Goal: Information Seeking & Learning: Learn about a topic

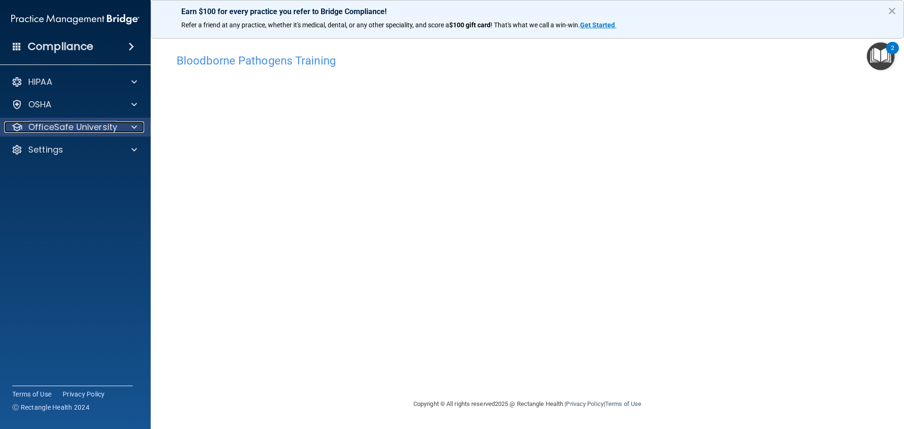
click at [104, 130] on p "OfficeSafe University" at bounding box center [72, 127] width 89 height 11
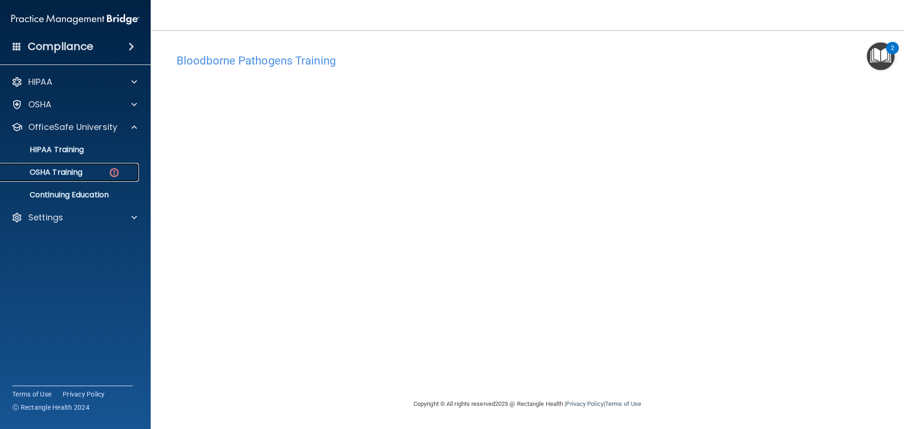
click at [52, 171] on p "OSHA Training" at bounding box center [44, 172] width 76 height 9
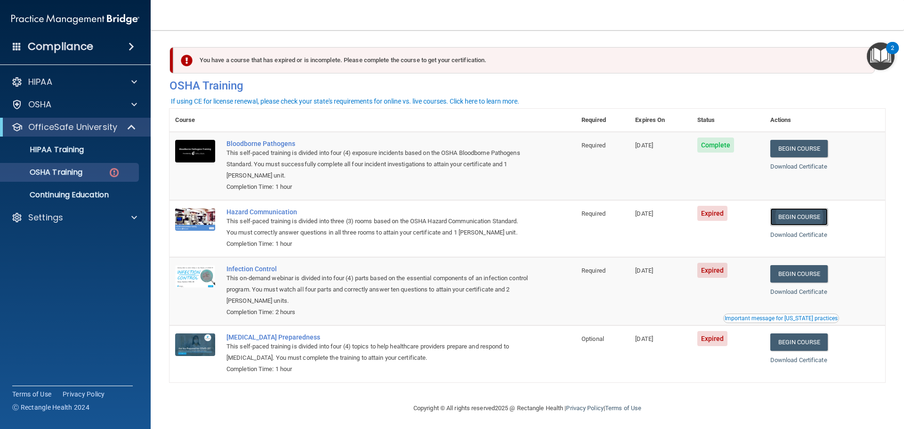
click at [809, 217] on link "Begin Course" at bounding box center [799, 216] width 57 height 17
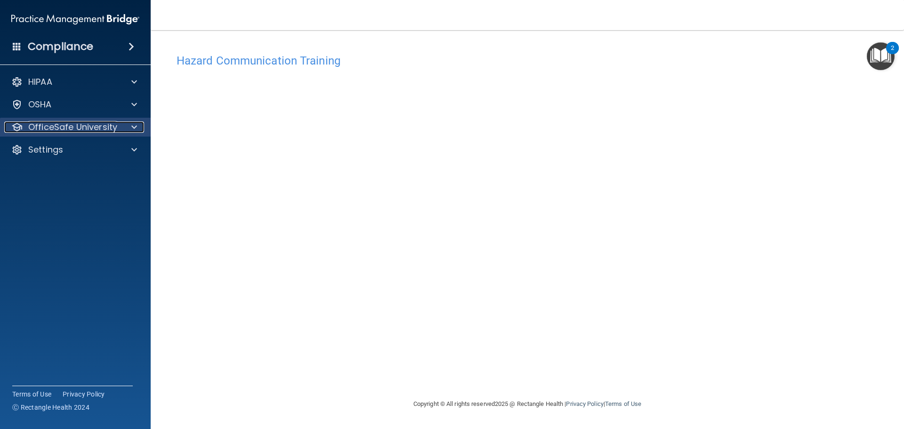
click at [113, 130] on p "OfficeSafe University" at bounding box center [72, 127] width 89 height 11
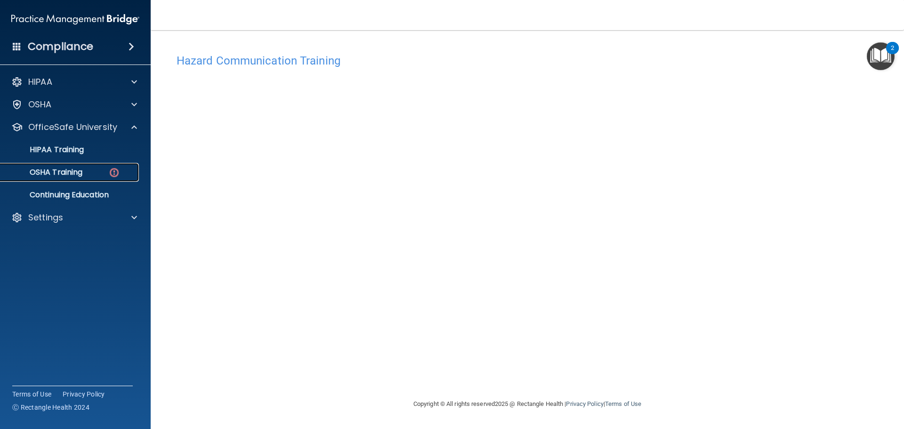
click at [89, 170] on div "OSHA Training" at bounding box center [70, 172] width 129 height 9
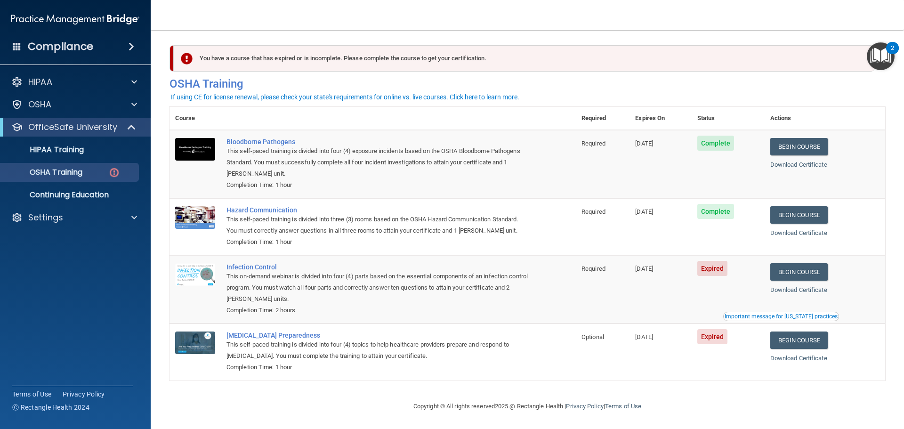
scroll to position [4, 0]
click at [815, 271] on link "Begin Course" at bounding box center [799, 271] width 57 height 17
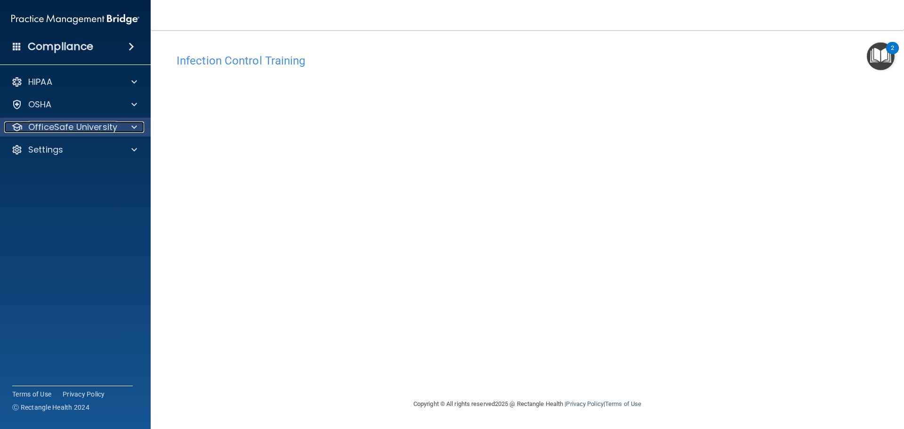
click at [86, 127] on p "OfficeSafe University" at bounding box center [72, 127] width 89 height 11
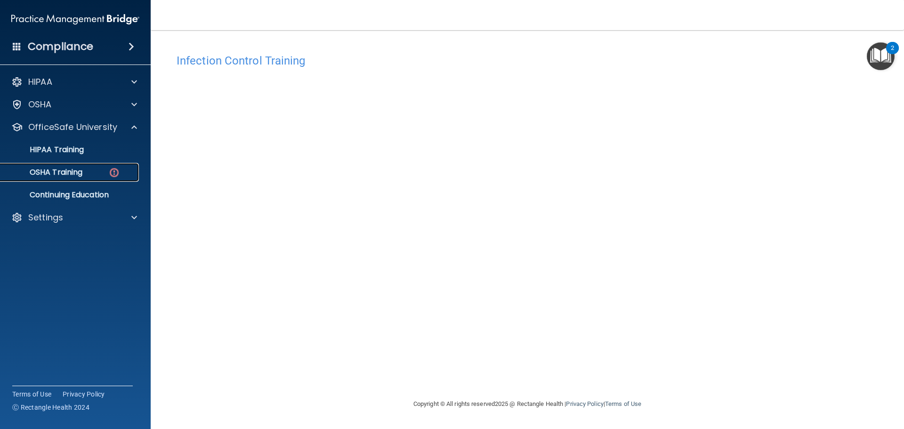
click at [84, 174] on div "OSHA Training" at bounding box center [70, 172] width 129 height 9
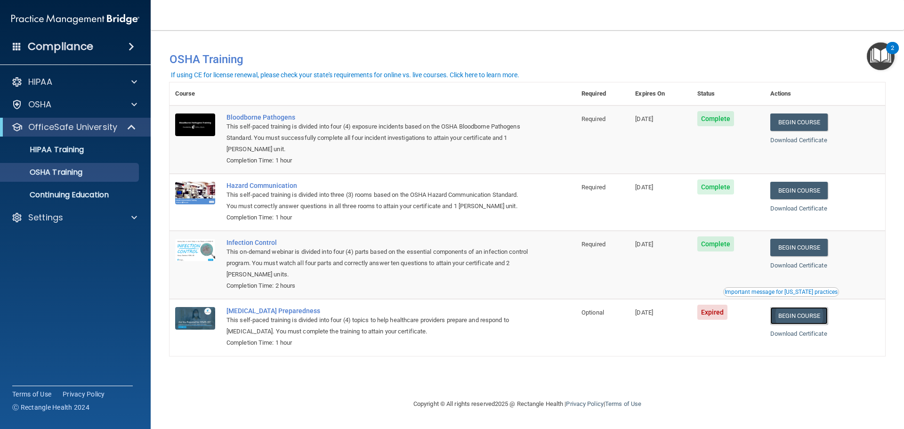
click at [807, 317] on link "Begin Course" at bounding box center [799, 315] width 57 height 17
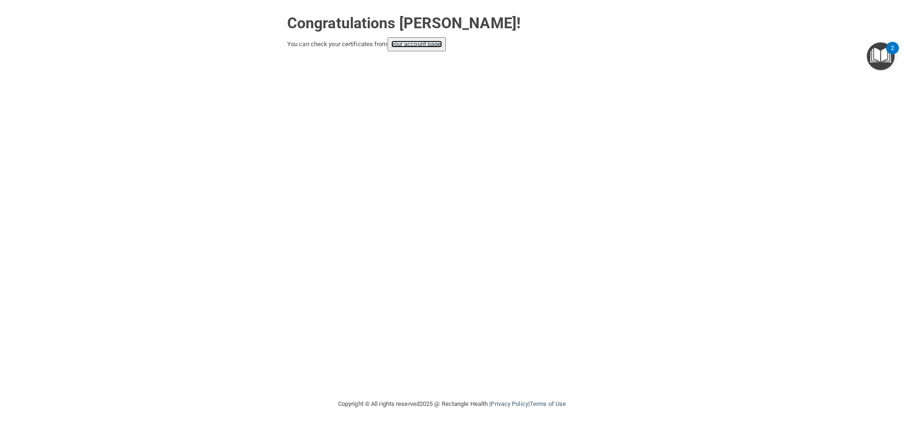
click at [419, 44] on link "your account page!" at bounding box center [416, 44] width 51 height 7
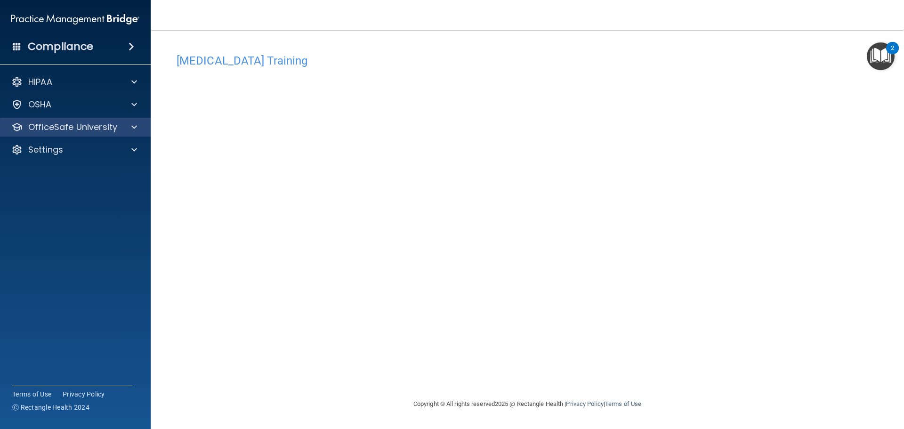
click at [102, 133] on div "OfficeSafe University" at bounding box center [75, 127] width 151 height 19
click at [135, 126] on span at bounding box center [134, 127] width 6 height 11
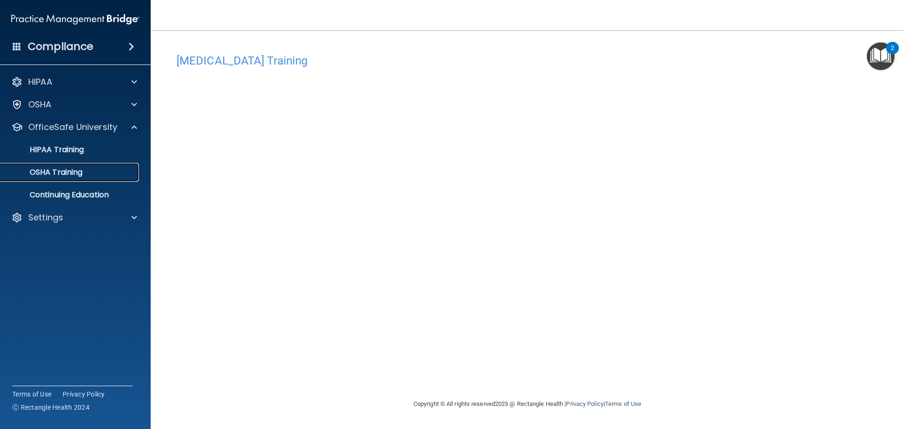
click at [97, 176] on div "OSHA Training" at bounding box center [70, 172] width 129 height 9
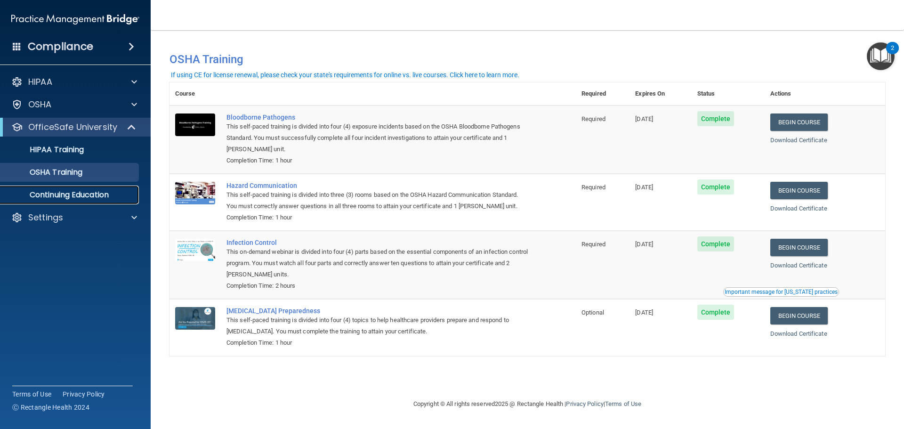
click at [105, 197] on p "Continuing Education" at bounding box center [70, 194] width 129 height 9
